Goal: Navigation & Orientation: Find specific page/section

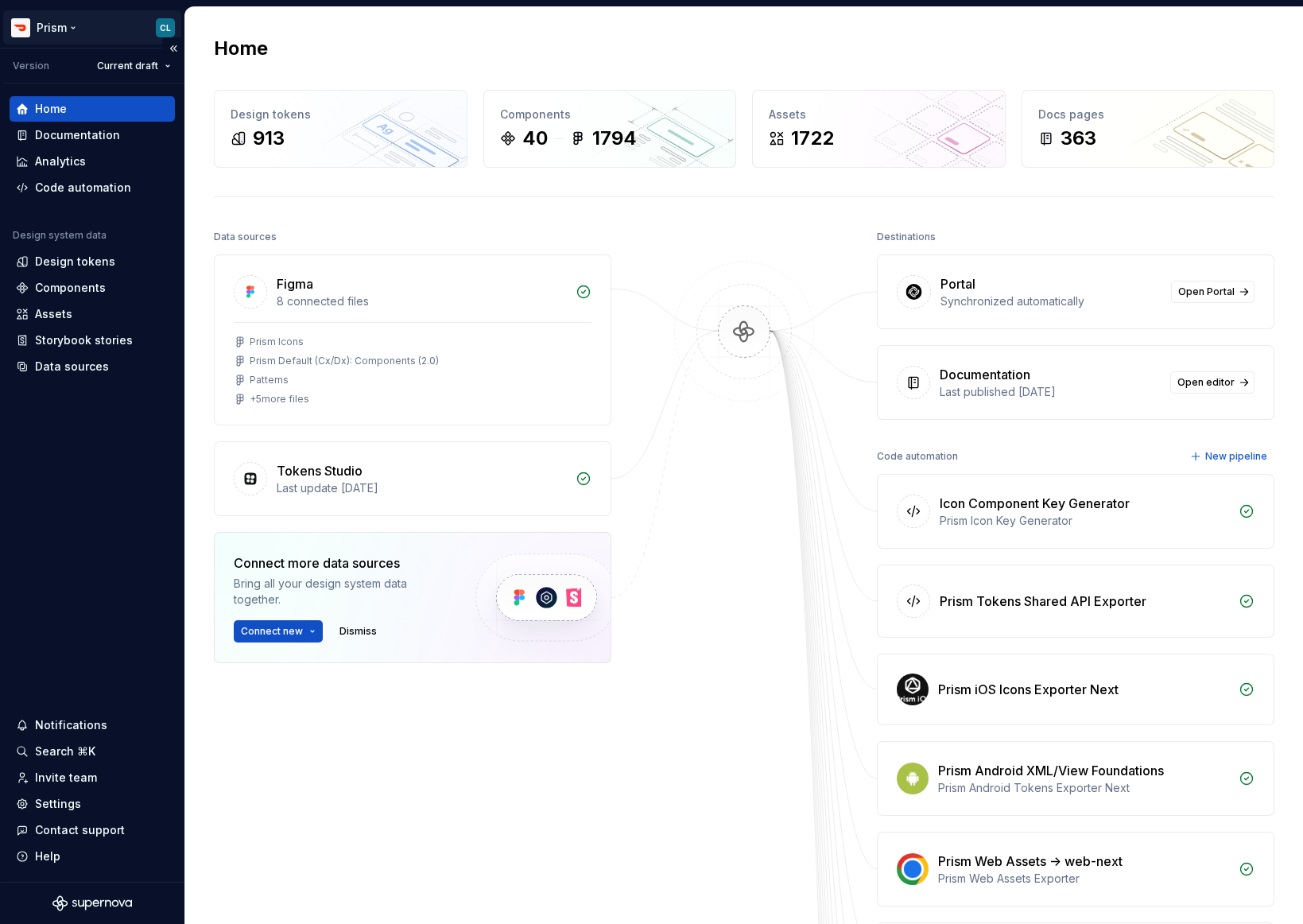
click at [54, 24] on html "Prism CL Version Current draft Home Documentation Analytics Code automation Des…" at bounding box center [651, 462] width 1303 height 924
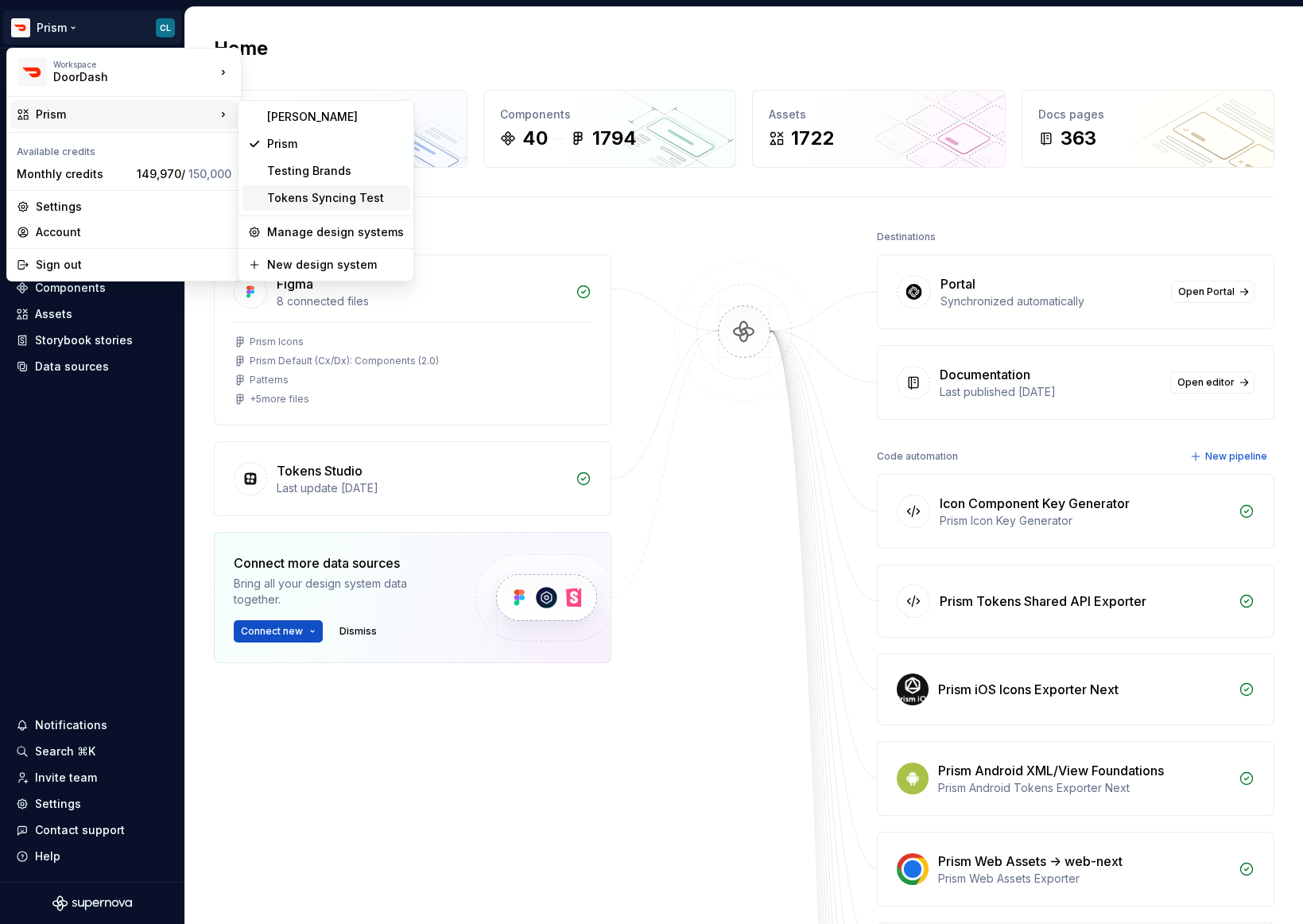
click at [353, 203] on div "Tokens Syncing Test" at bounding box center [335, 198] width 137 height 16
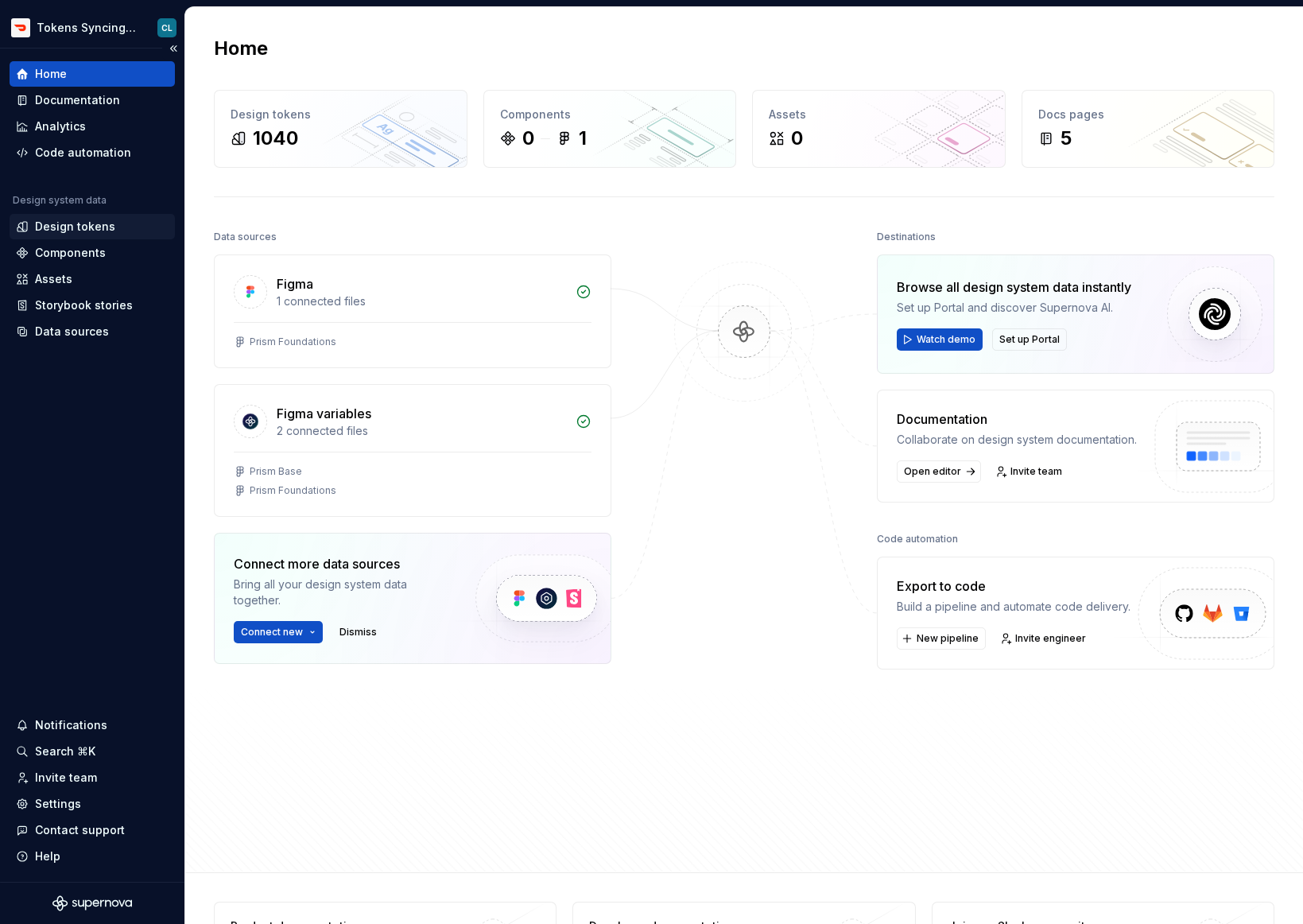
click at [145, 227] on div "Design tokens" at bounding box center [92, 227] width 153 height 16
